Goal: Task Accomplishment & Management: Manage account settings

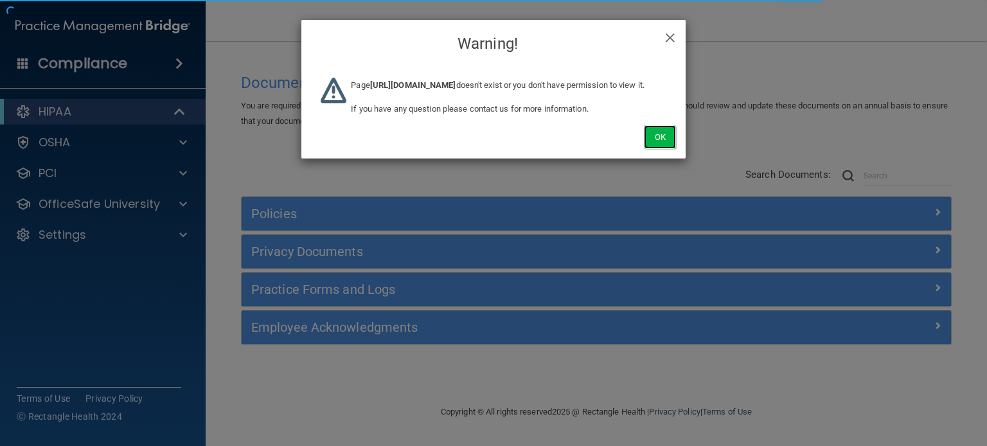
click at [655, 149] on button "Ok" at bounding box center [660, 137] width 32 height 24
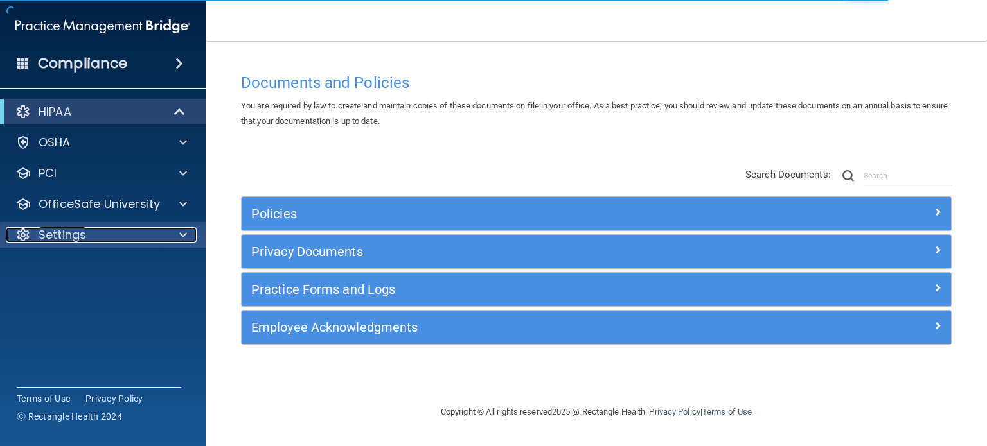
click at [75, 233] on p "Settings" at bounding box center [63, 234] width 48 height 15
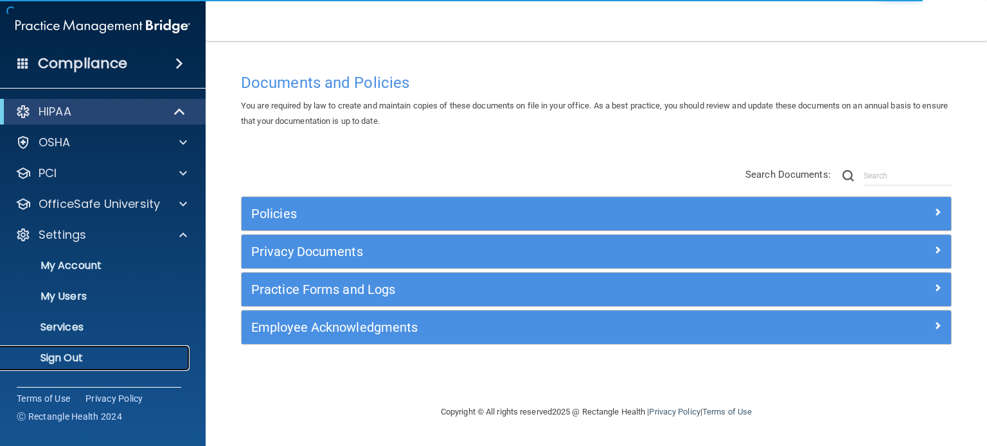
click at [67, 350] on link "Sign Out" at bounding box center [88, 359] width 202 height 26
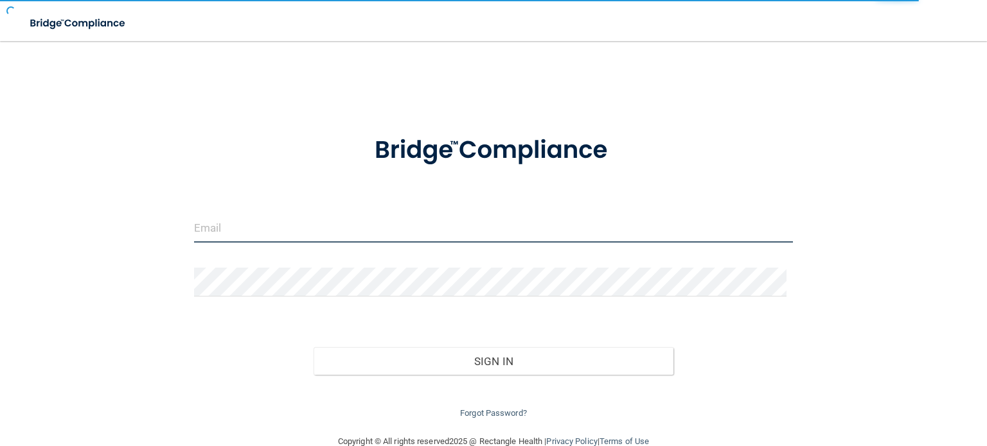
type input "[EMAIL_ADDRESS][DOMAIN_NAME]"
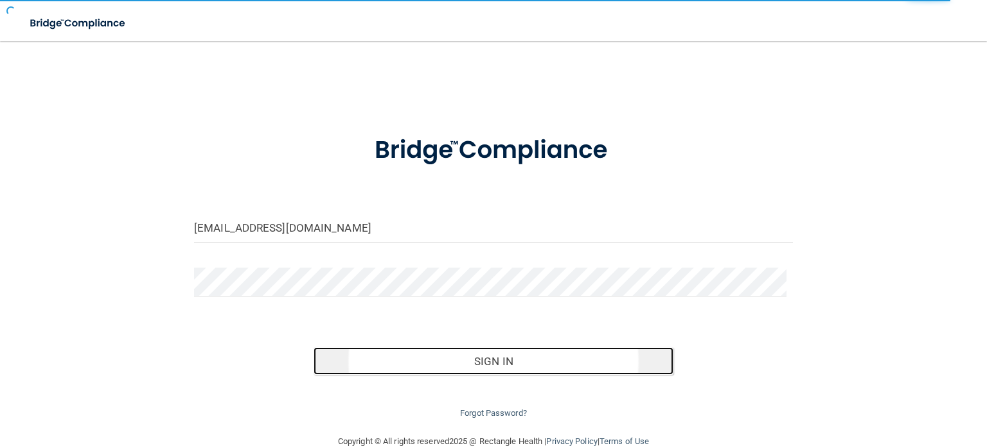
click at [532, 361] on button "Sign In" at bounding box center [493, 362] width 359 height 28
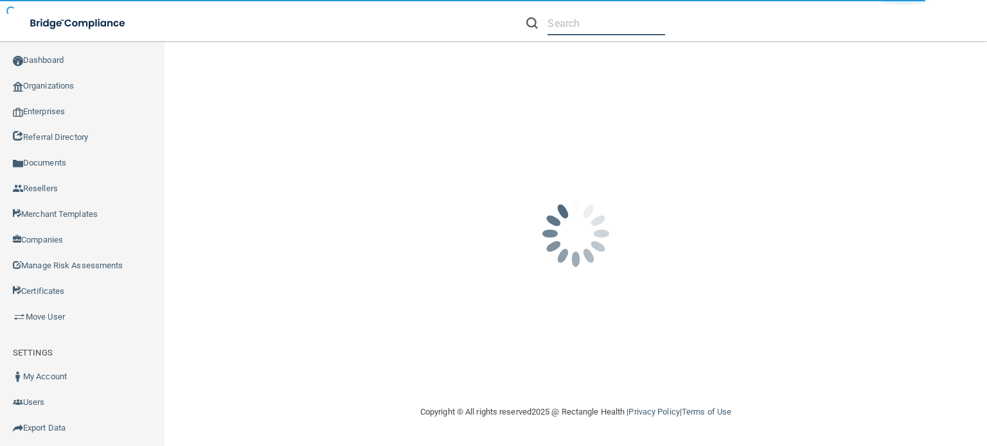
click at [564, 24] on input "text" at bounding box center [606, 24] width 118 height 24
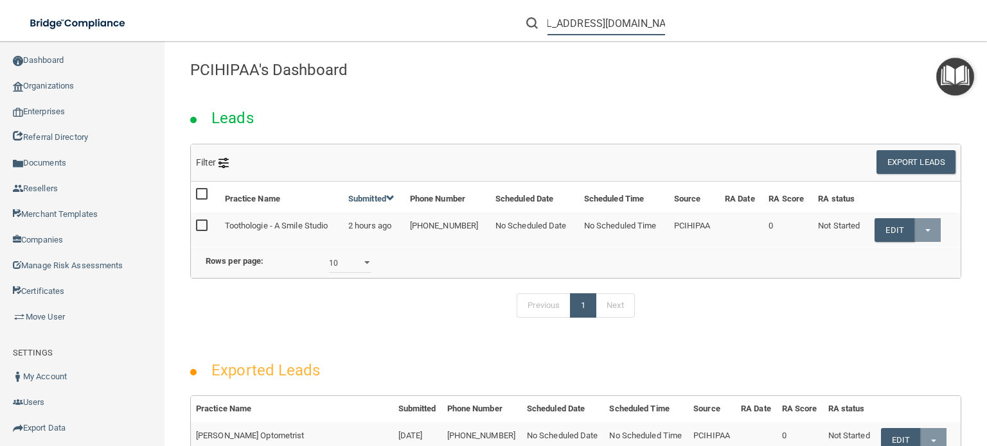
scroll to position [0, 37]
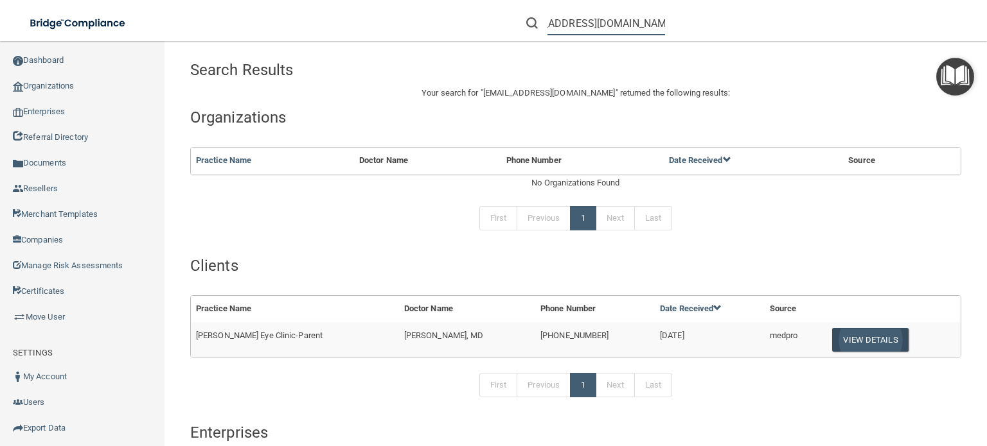
type input "[EMAIL_ADDRESS][DOMAIN_NAME]"
click at [851, 336] on button "View Details" at bounding box center [870, 340] width 76 height 24
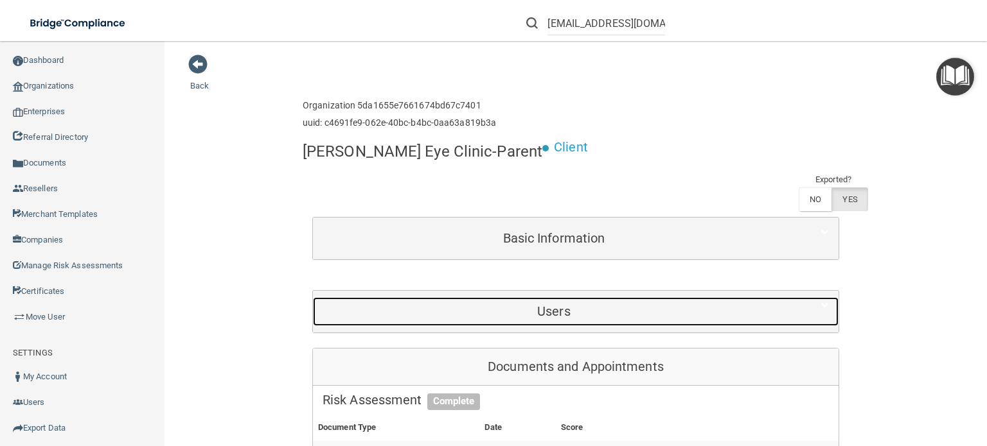
drag, startPoint x: 635, startPoint y: 270, endPoint x: 702, endPoint y: 283, distance: 68.7
click at [634, 305] on h5 "Users" at bounding box center [553, 312] width 463 height 14
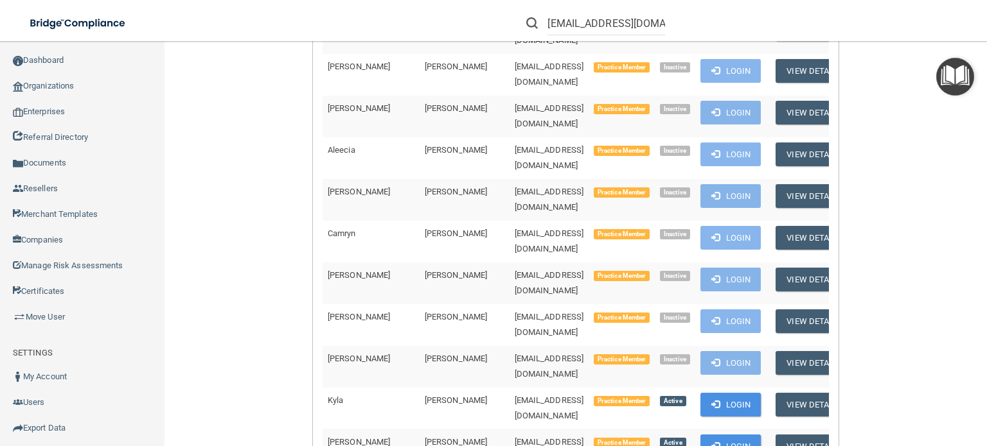
scroll to position [15547, 0]
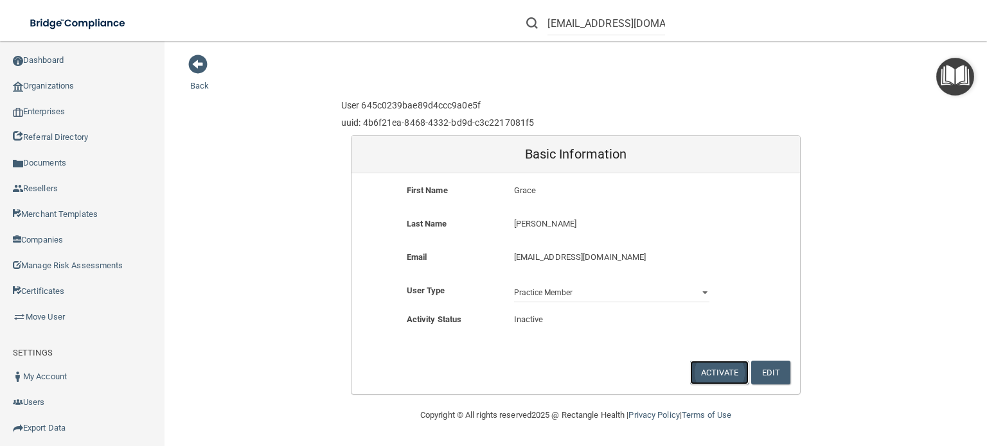
click at [715, 372] on button "Activate" at bounding box center [719, 373] width 59 height 24
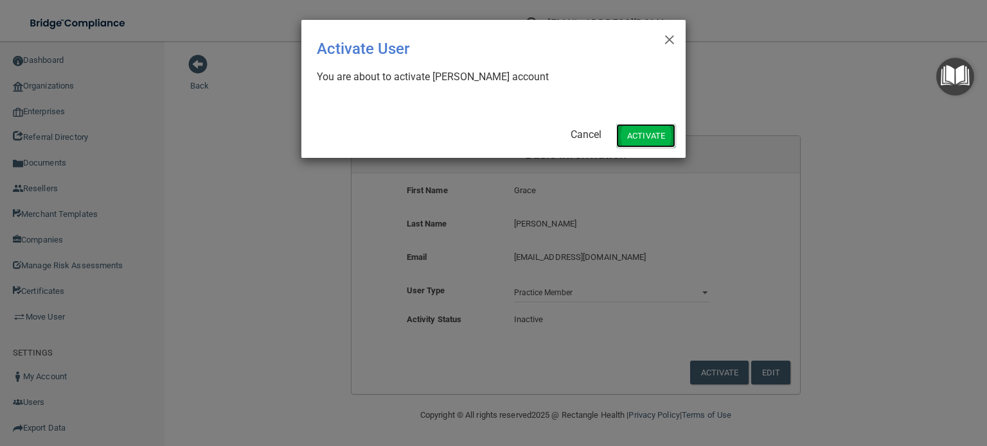
click at [653, 137] on button "Activate" at bounding box center [645, 136] width 59 height 24
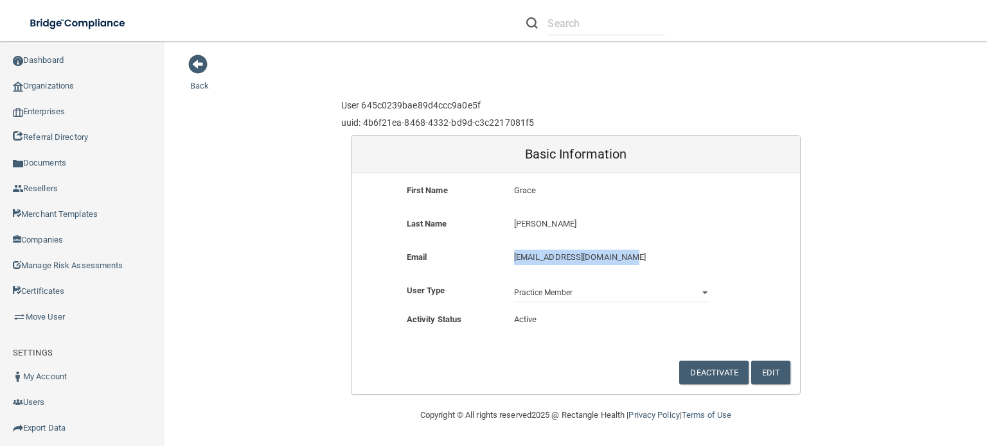
drag, startPoint x: 512, startPoint y: 261, endPoint x: 623, endPoint y: 265, distance: 111.2
click at [623, 265] on div "[EMAIL_ADDRESS][DOMAIN_NAME] [EMAIL_ADDRESS][DOMAIN_NAME]" at bounding box center [611, 262] width 215 height 24
copy p "[EMAIL_ADDRESS][DOMAIN_NAME]"
click at [200, 65] on span at bounding box center [197, 64] width 19 height 19
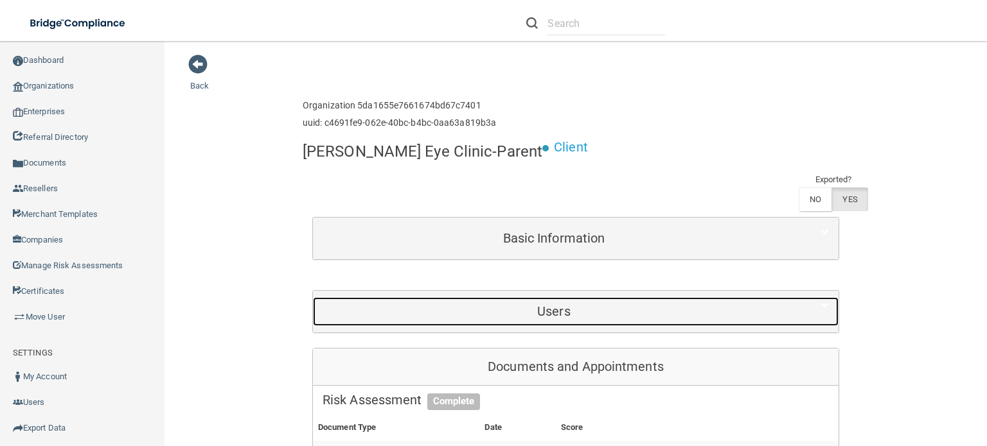
click at [576, 305] on h5 "Users" at bounding box center [553, 312] width 463 height 14
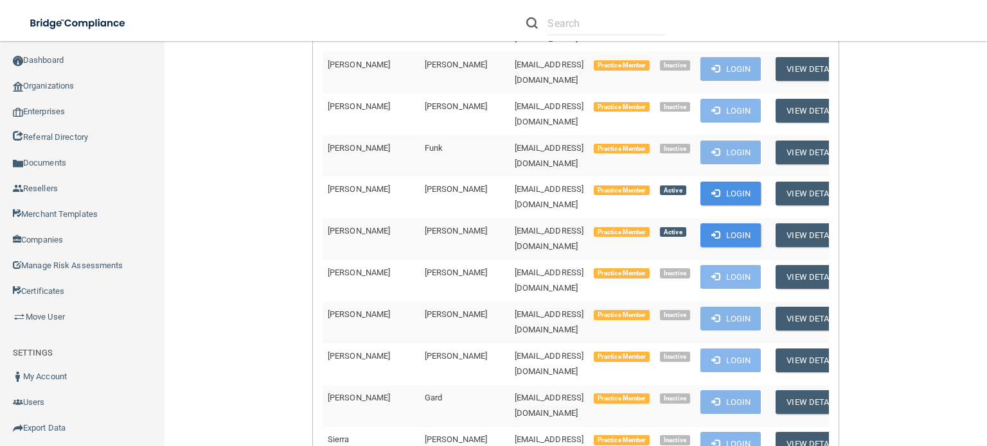
scroll to position [6167, 0]
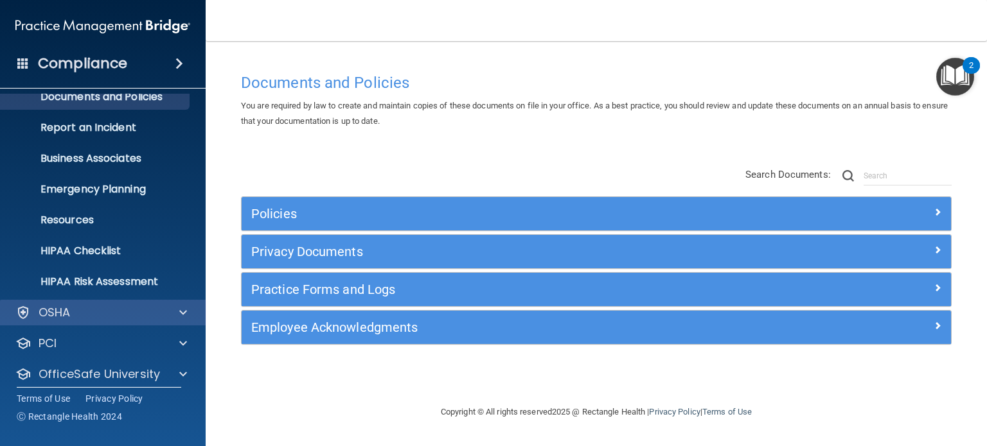
scroll to position [86, 0]
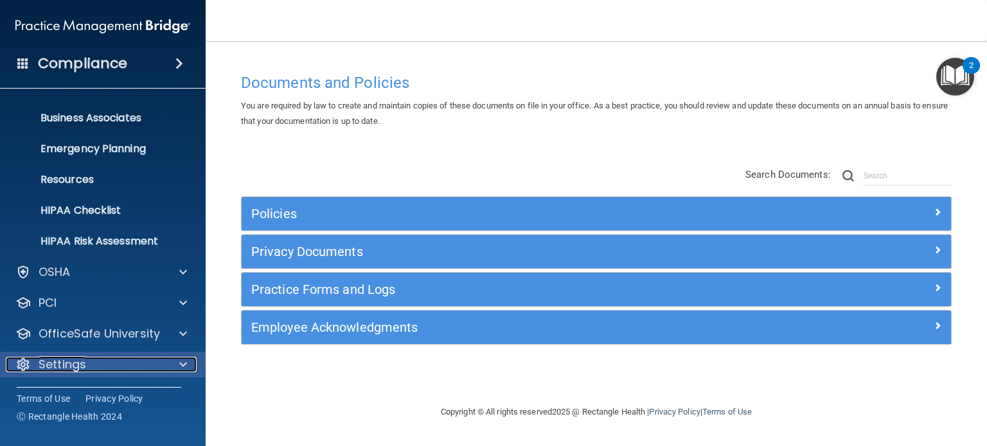
click at [62, 365] on p "Settings" at bounding box center [63, 364] width 48 height 15
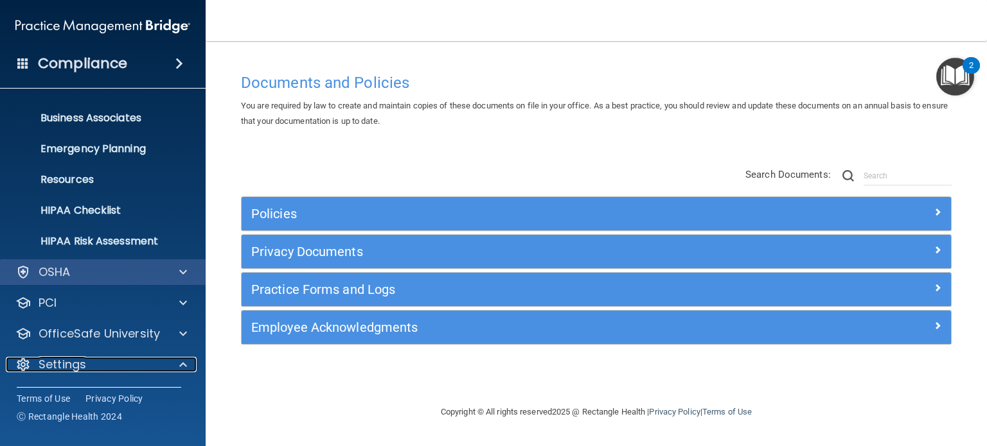
scroll to position [209, 0]
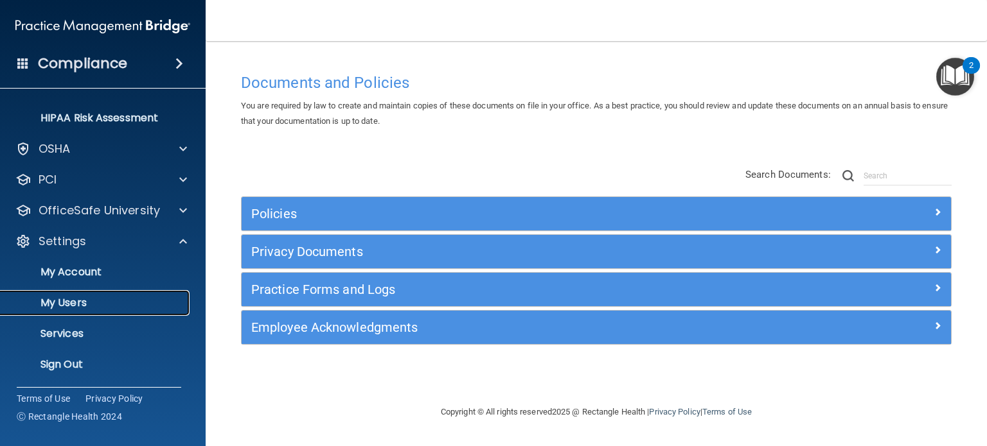
click at [91, 298] on p "My Users" at bounding box center [95, 303] width 175 height 13
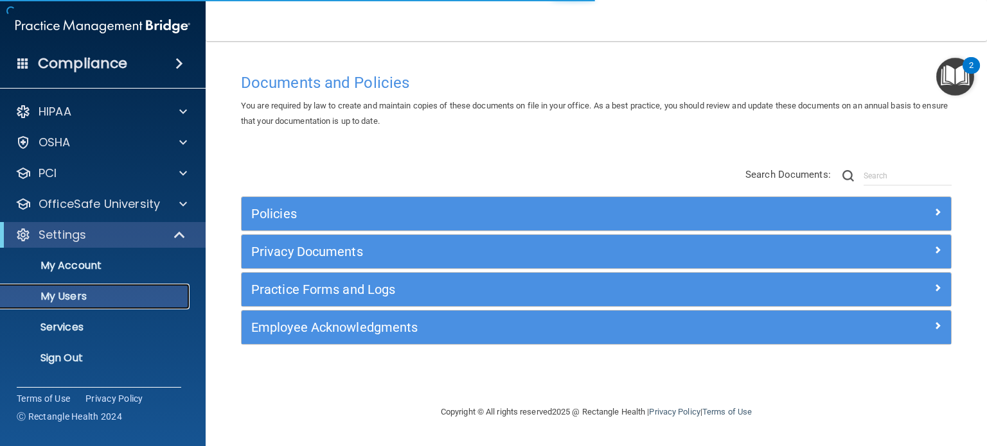
select select "20"
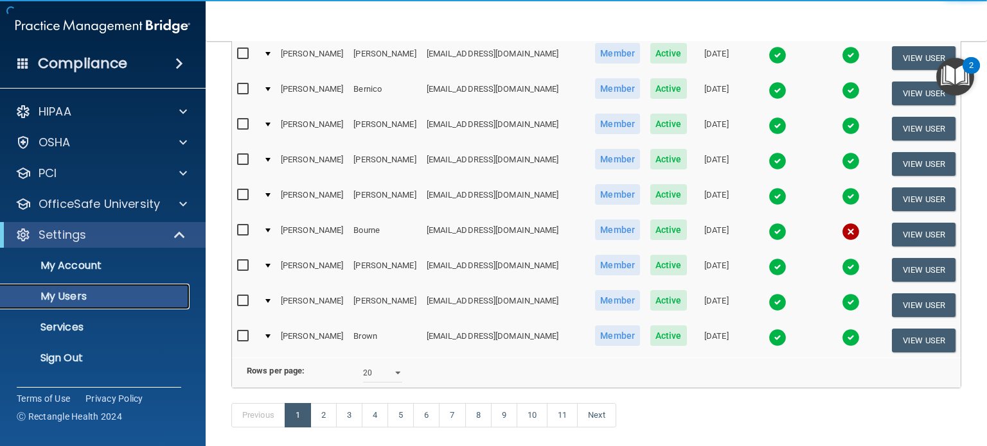
scroll to position [623, 0]
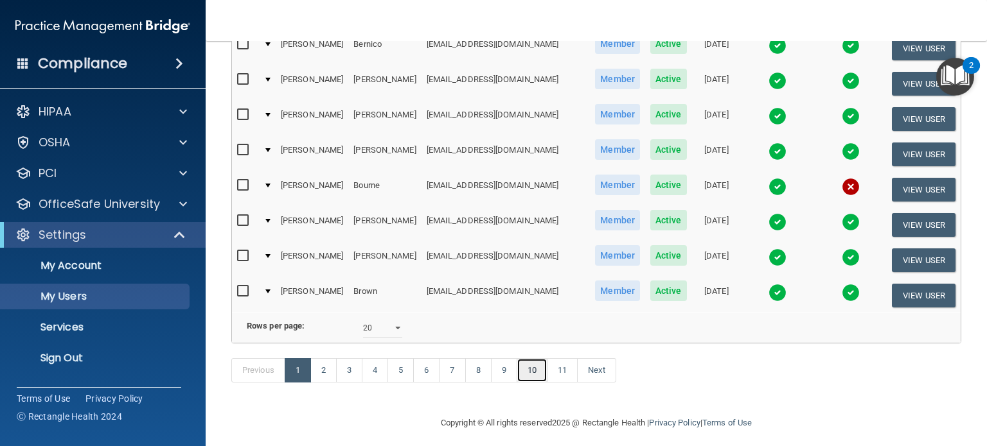
click at [529, 362] on link "10" at bounding box center [532, 370] width 31 height 24
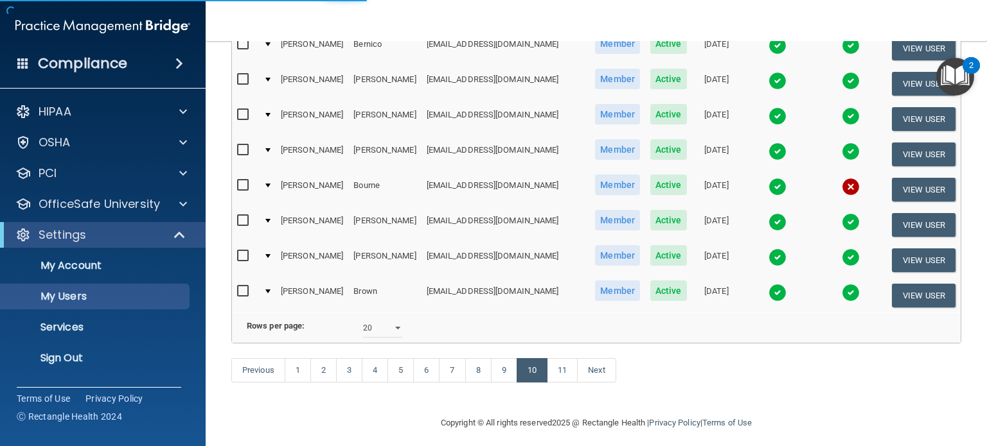
select select "20"
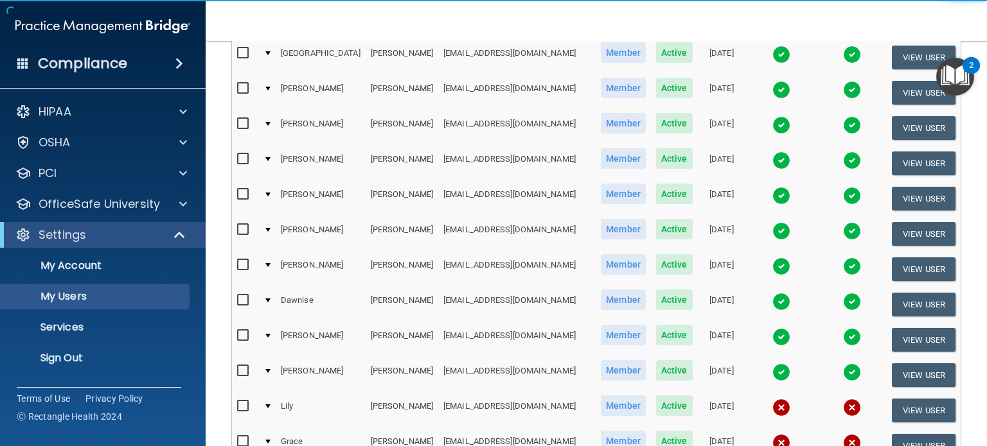
scroll to position [193, 0]
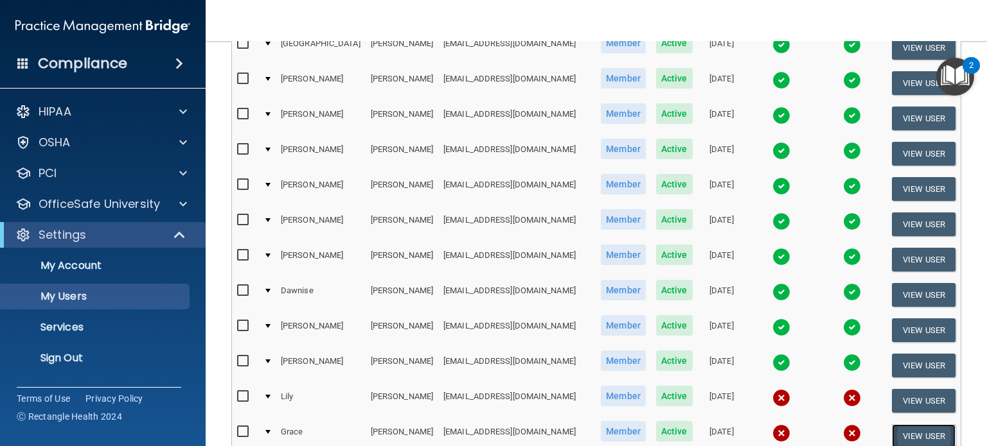
click at [905, 425] on button "View User" at bounding box center [924, 437] width 64 height 24
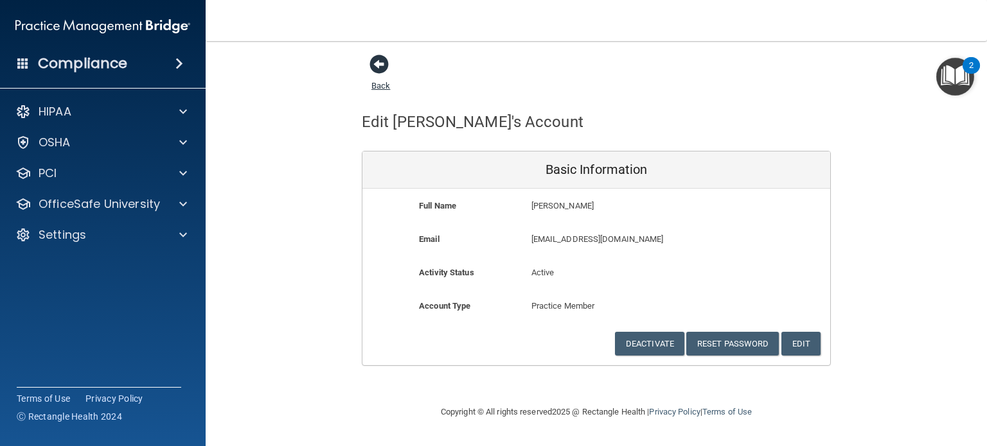
click at [375, 62] on span at bounding box center [378, 64] width 19 height 19
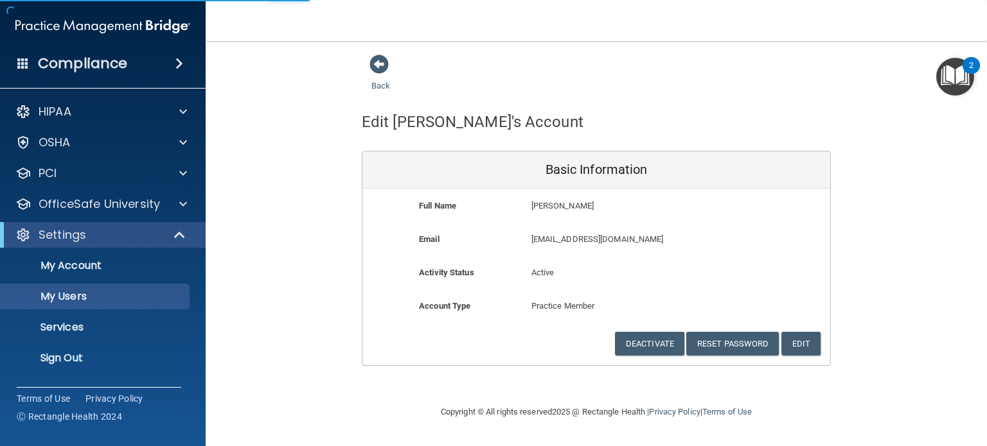
select select "20"
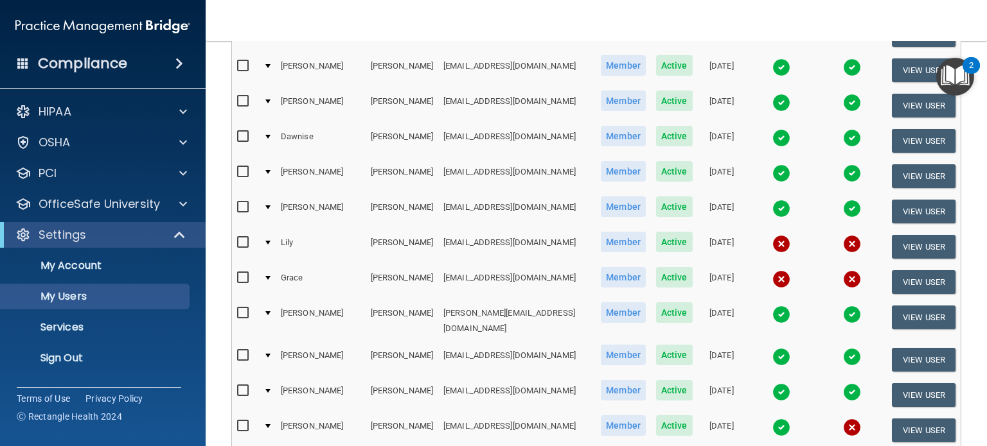
scroll to position [385, 0]
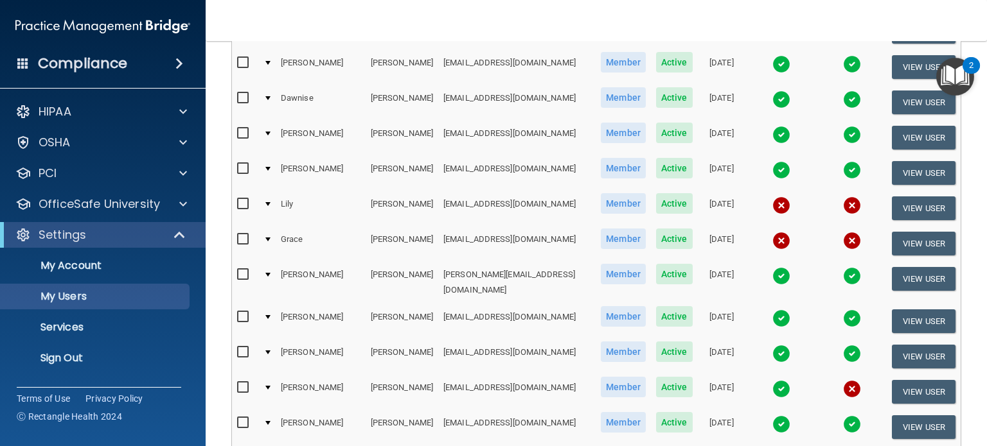
click at [243, 234] on input "checkbox" at bounding box center [244, 239] width 15 height 10
checkbox input "true"
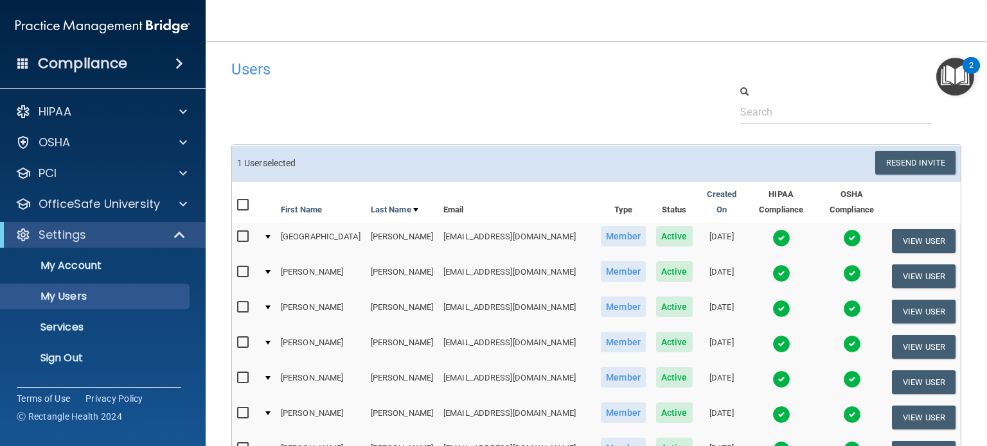
scroll to position [0, 0]
click at [892, 161] on button "Resend Invite" at bounding box center [915, 164] width 80 height 24
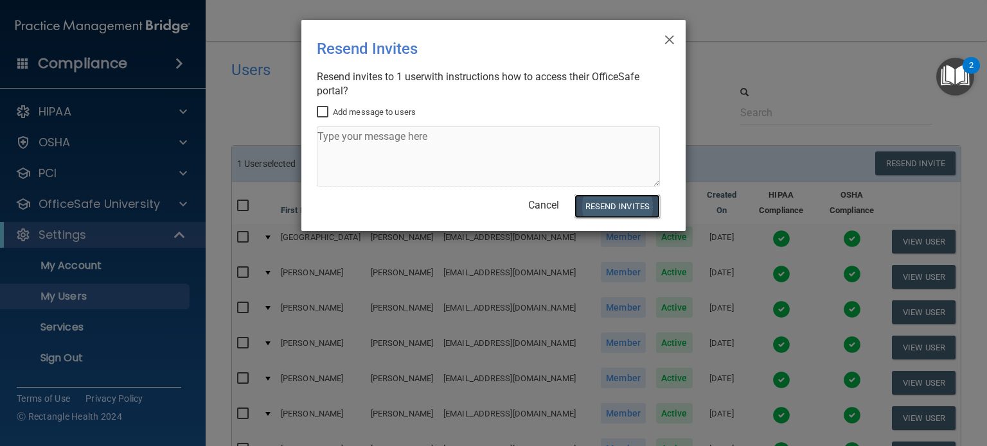
click at [614, 208] on button "Resend Invites" at bounding box center [616, 207] width 85 height 24
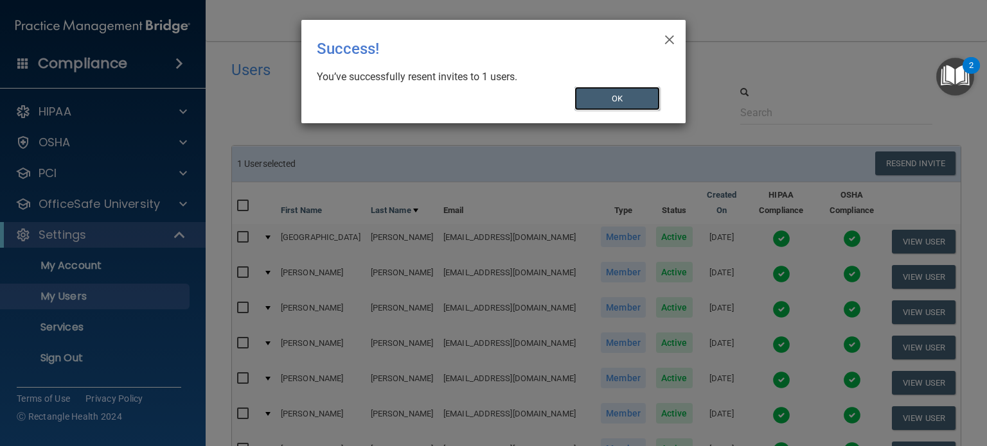
click at [594, 101] on button "OK" at bounding box center [617, 99] width 86 height 24
